Goal: Navigation & Orientation: Find specific page/section

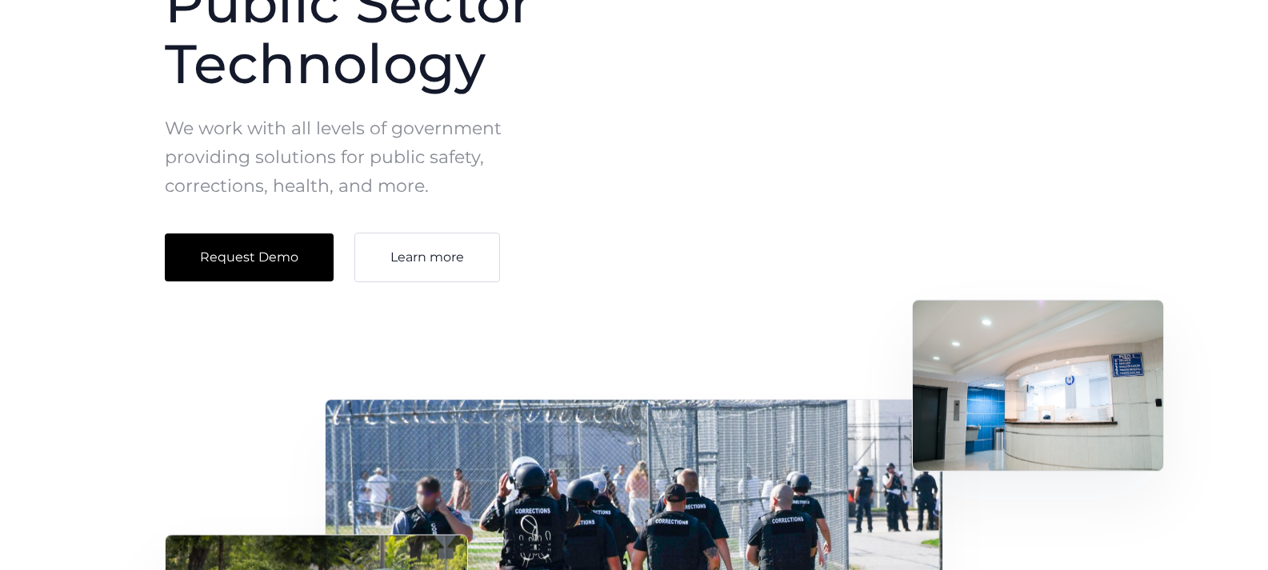
scroll to position [80, 0]
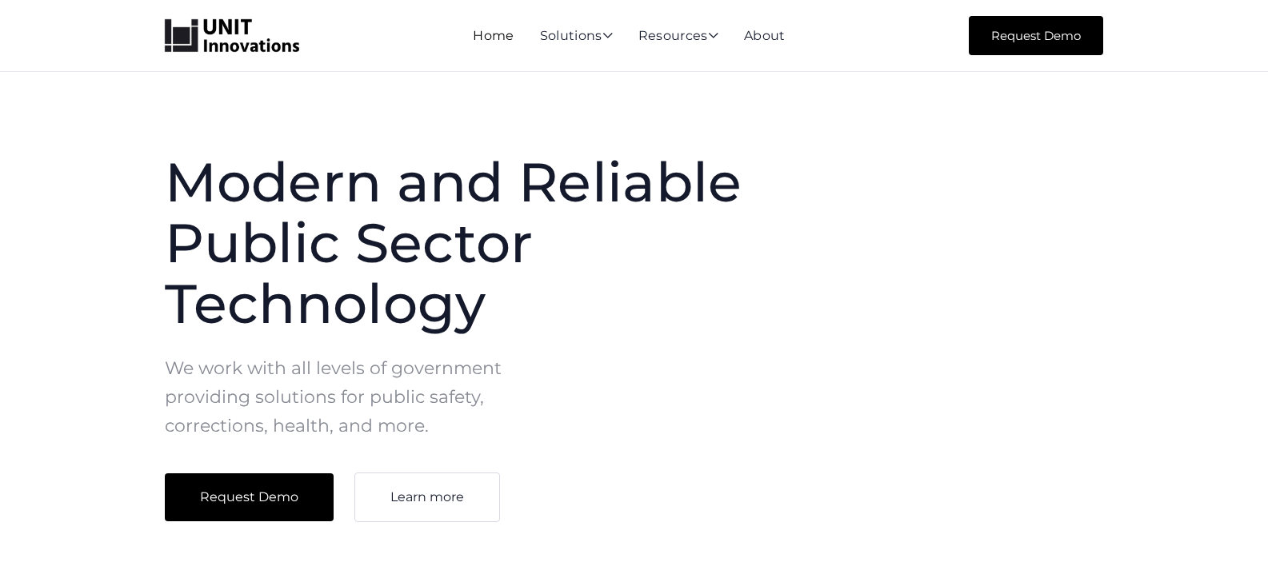
click at [494, 38] on link "Home" at bounding box center [493, 35] width 41 height 15
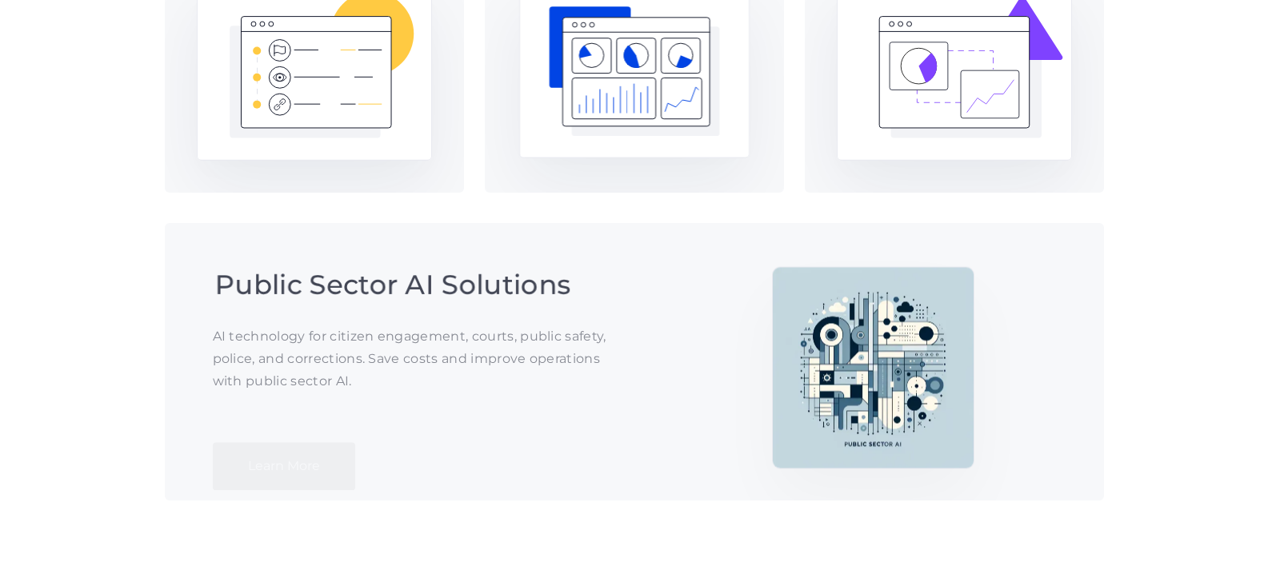
scroll to position [1280, 0]
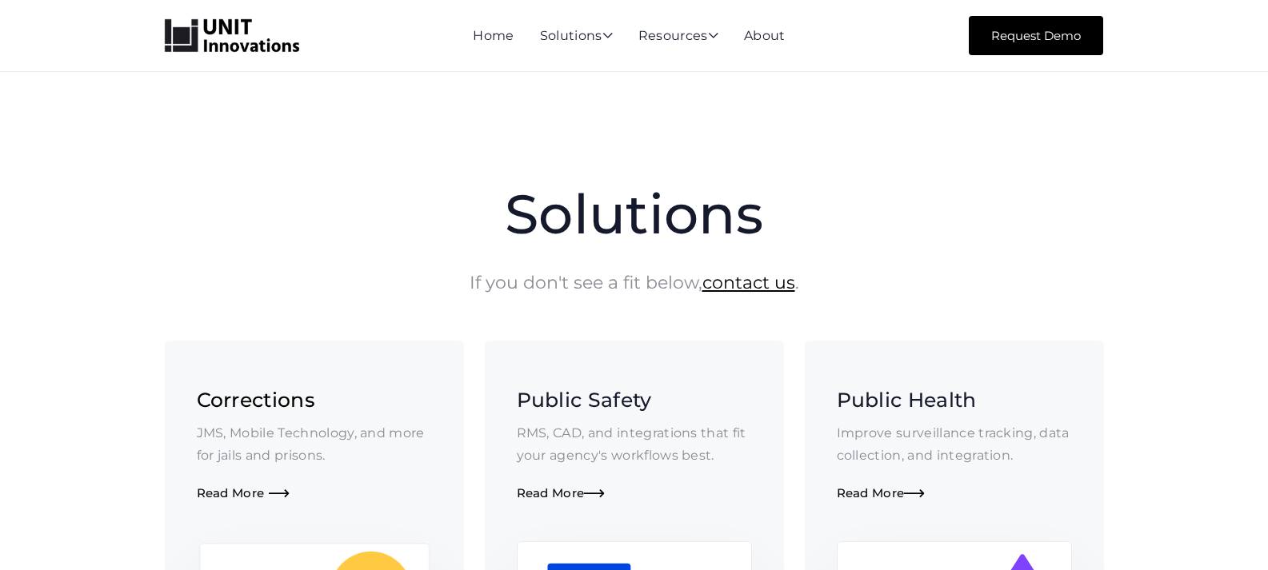
click at [214, 416] on div "Corrections JMS, Mobile Technology, and more for jails and prisons. Read More " at bounding box center [314, 444] width 235 height 116
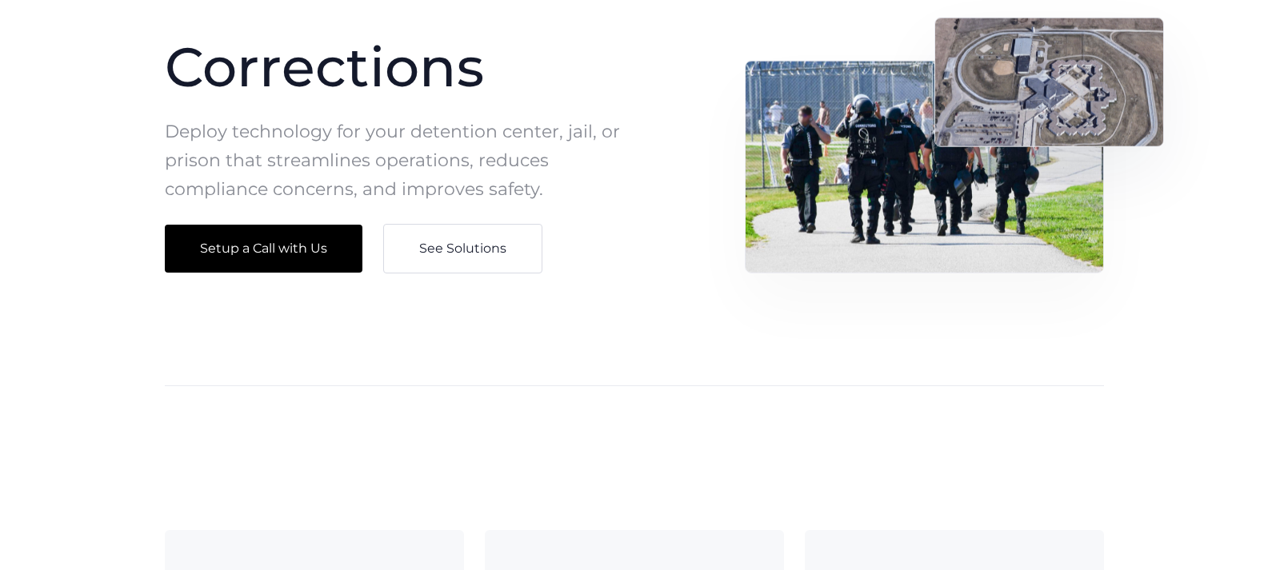
scroll to position [160, 0]
